Goal: Use online tool/utility: Utilize a website feature to perform a specific function

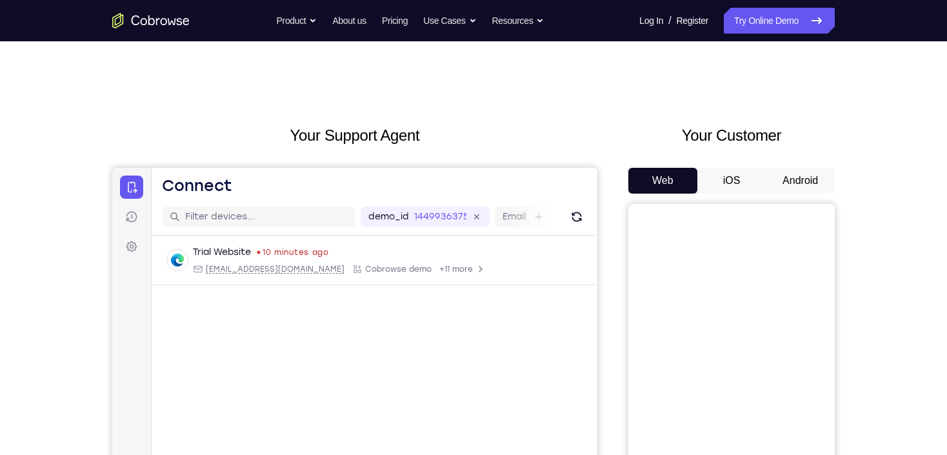
click at [809, 182] on button "Android" at bounding box center [799, 181] width 69 height 26
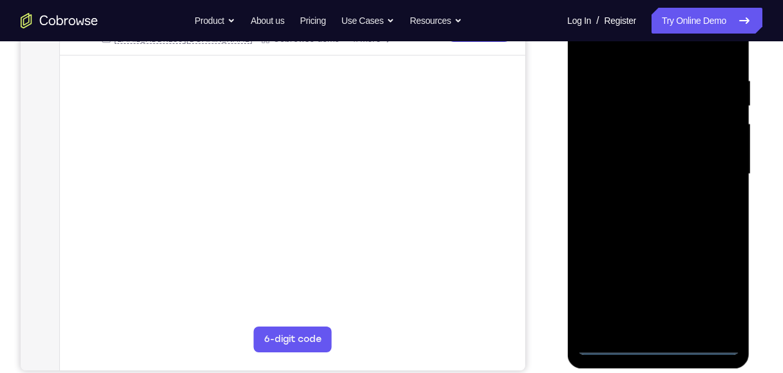
scroll to position [339, 0]
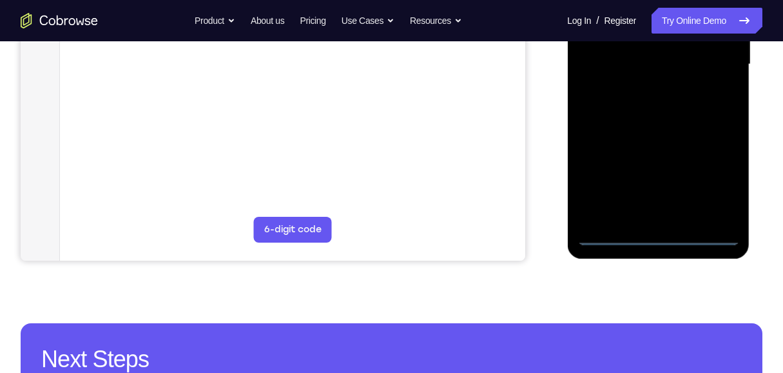
click at [654, 238] on div at bounding box center [658, 64] width 163 height 361
click at [711, 182] on div at bounding box center [658, 64] width 163 height 361
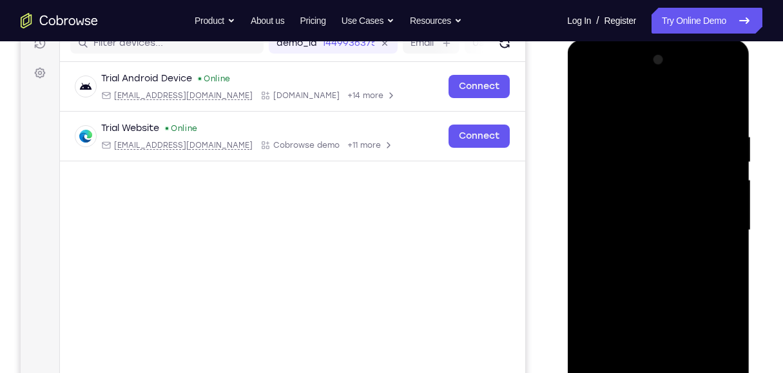
scroll to position [168, 0]
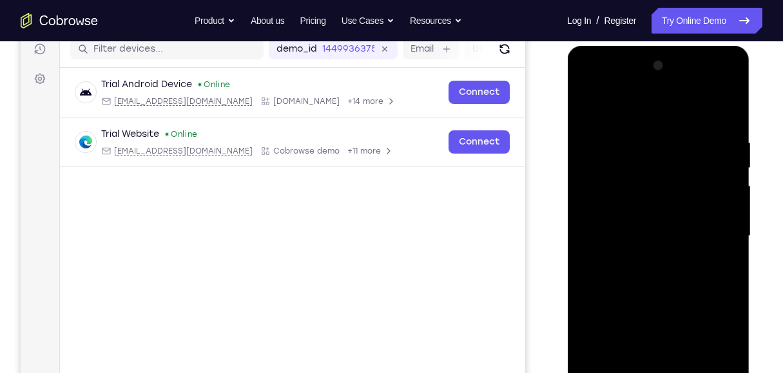
click at [663, 112] on div at bounding box center [658, 235] width 163 height 361
click at [718, 224] on div at bounding box center [658, 235] width 163 height 361
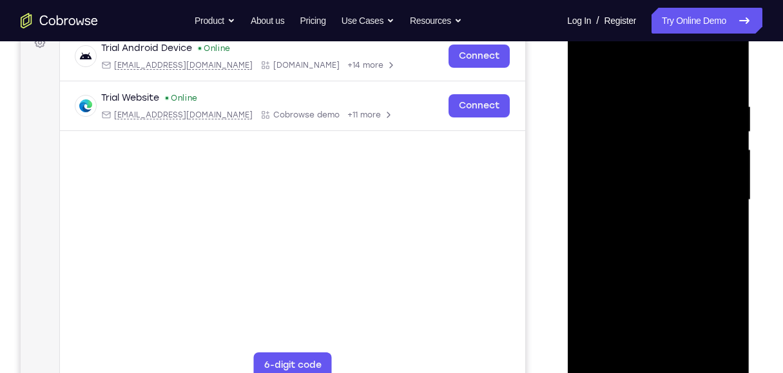
scroll to position [253, 0]
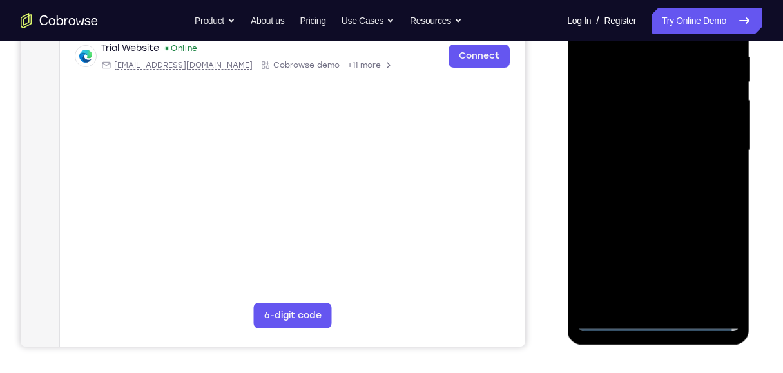
click at [644, 175] on div at bounding box center [658, 150] width 163 height 361
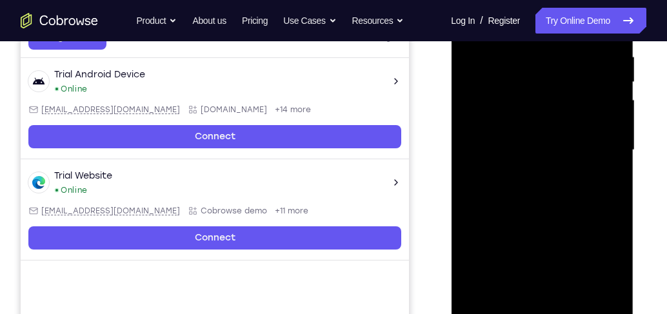
click at [529, 142] on div at bounding box center [541, 150] width 163 height 361
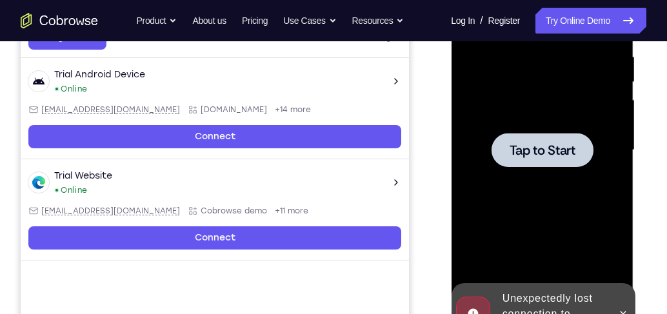
click at [529, 144] on span "Tap to Start" at bounding box center [542, 150] width 66 height 13
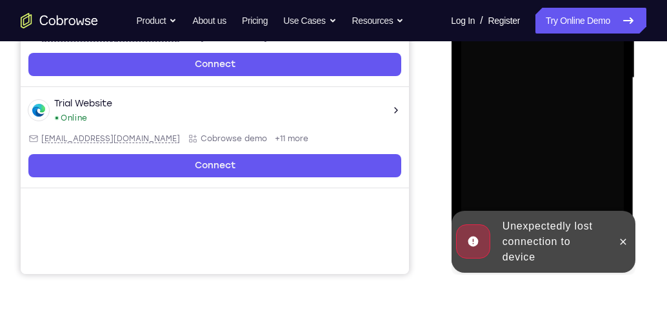
scroll to position [327, 0]
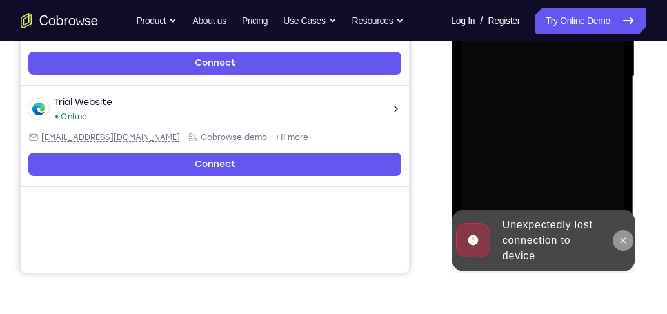
click at [622, 242] on icon at bounding box center [622, 240] width 10 height 10
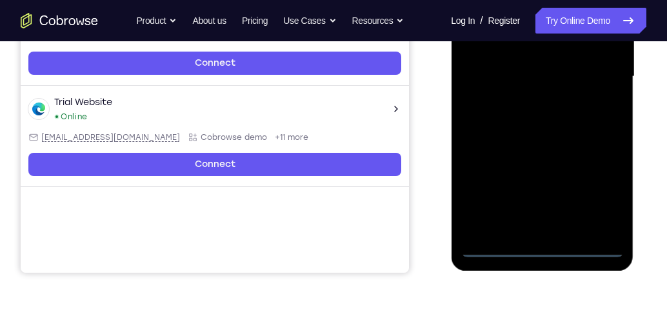
click at [543, 251] on div at bounding box center [541, 76] width 163 height 361
click at [540, 250] on div at bounding box center [541, 76] width 163 height 361
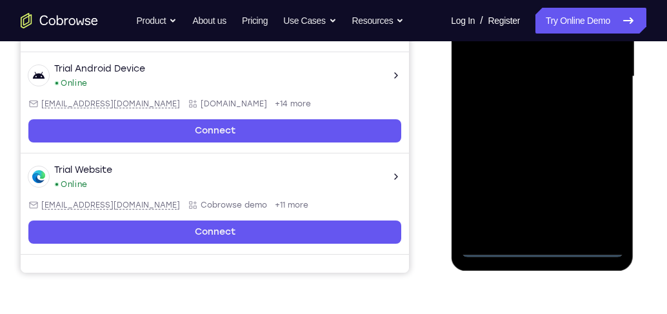
click at [596, 186] on div at bounding box center [541, 76] width 163 height 361
click at [595, 186] on div at bounding box center [541, 76] width 163 height 361
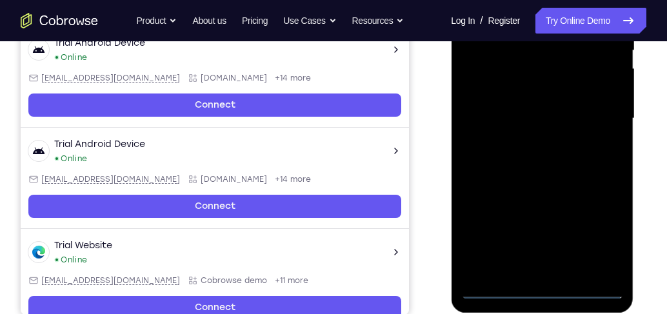
scroll to position [179, 0]
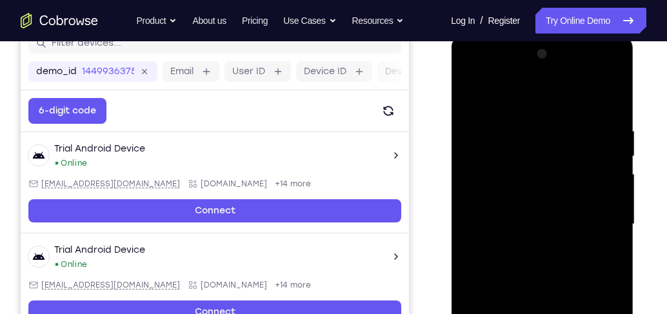
click at [551, 103] on div at bounding box center [541, 224] width 163 height 361
click at [598, 220] on div at bounding box center [541, 224] width 163 height 361
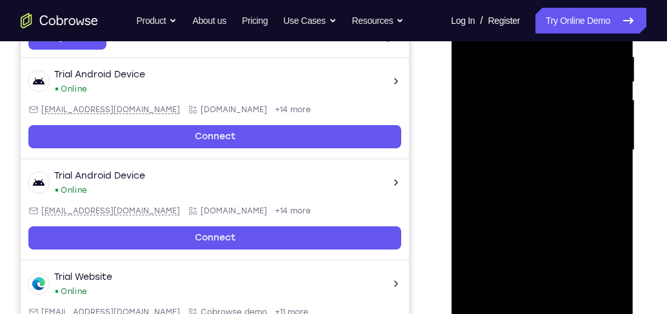
click at [525, 173] on div at bounding box center [541, 150] width 163 height 361
click at [544, 135] on div at bounding box center [541, 150] width 163 height 361
click at [558, 155] on div at bounding box center [541, 150] width 163 height 361
click at [578, 191] on div at bounding box center [541, 150] width 163 height 361
click at [522, 55] on div at bounding box center [541, 150] width 163 height 361
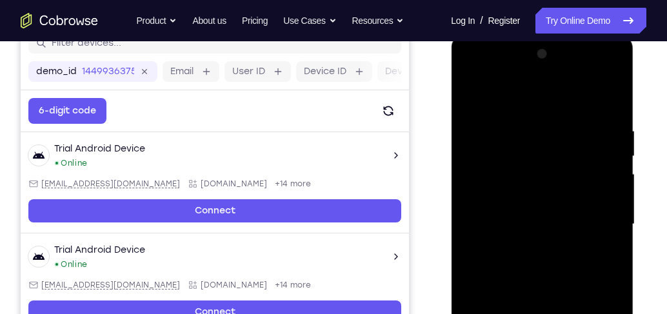
scroll to position [217, 0]
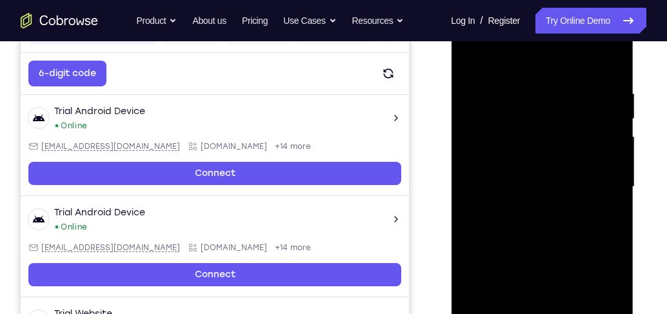
click at [547, 244] on div at bounding box center [541, 186] width 163 height 361
click at [529, 86] on div at bounding box center [541, 186] width 163 height 361
click at [603, 124] on div at bounding box center [541, 186] width 163 height 361
click at [613, 110] on div at bounding box center [541, 186] width 163 height 361
click at [610, 59] on div at bounding box center [541, 186] width 163 height 361
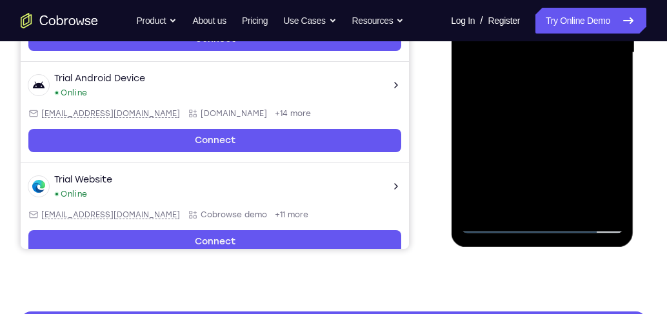
scroll to position [364, 0]
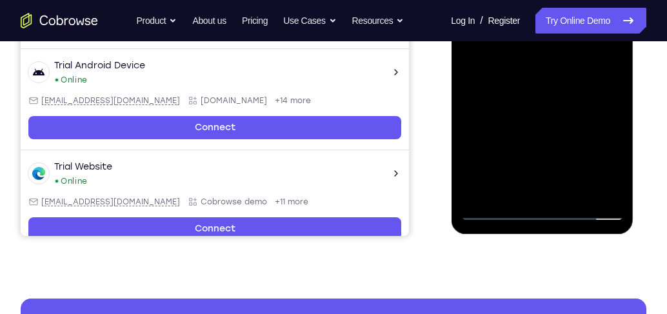
click at [575, 193] on div at bounding box center [541, 39] width 163 height 361
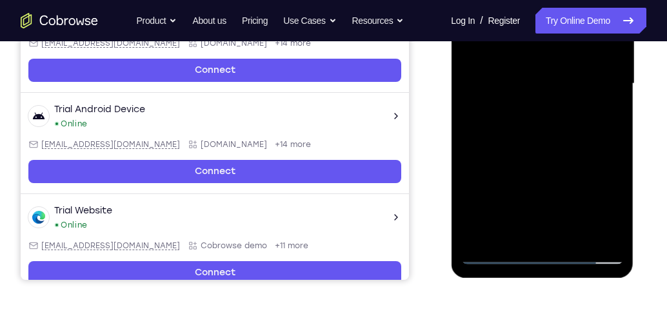
scroll to position [253, 0]
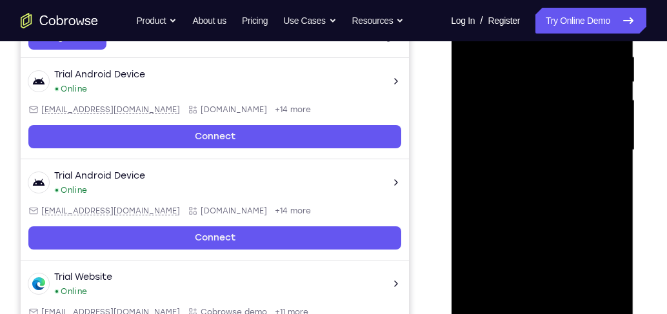
click at [550, 222] on div at bounding box center [541, 150] width 163 height 361
click at [538, 130] on div at bounding box center [541, 150] width 163 height 361
click at [518, 300] on div at bounding box center [541, 150] width 163 height 361
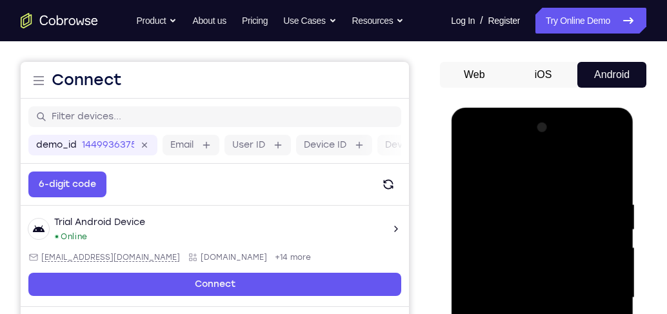
click at [471, 171] on div at bounding box center [541, 297] width 163 height 361
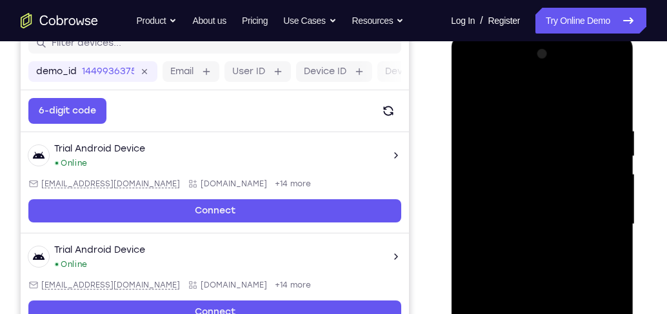
click at [526, 238] on div at bounding box center [541, 224] width 163 height 361
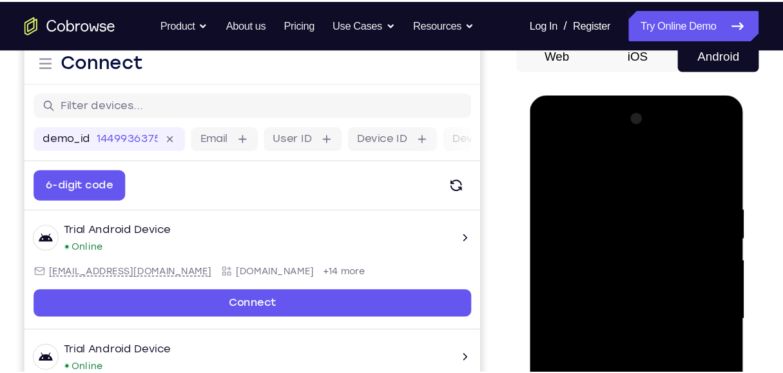
scroll to position [217, 0]
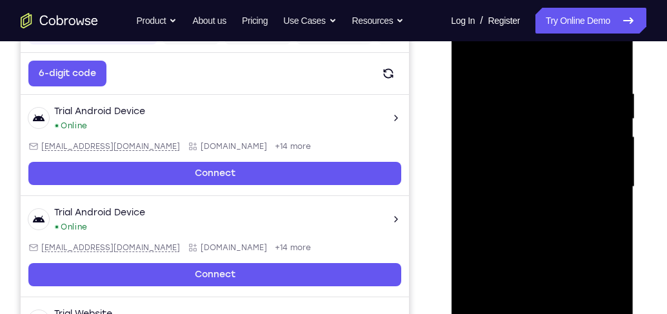
click at [473, 59] on div at bounding box center [541, 186] width 163 height 361
click at [473, 57] on div at bounding box center [541, 186] width 163 height 361
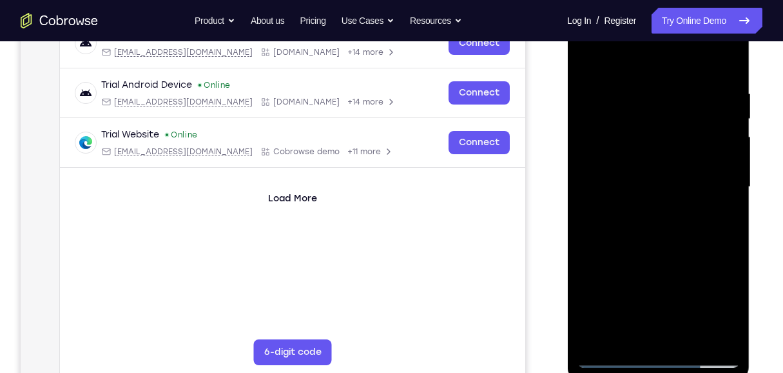
drag, startPoint x: 683, startPoint y: 143, endPoint x: 693, endPoint y: 322, distance: 179.6
click at [693, 322] on div at bounding box center [658, 186] width 163 height 361
drag, startPoint x: 676, startPoint y: 238, endPoint x: 698, endPoint y: 394, distance: 157.6
click at [698, 384] on html "Online web based iOS Simulators and Android Emulators. Run iPhone, iPad, Mobile…" at bounding box center [659, 190] width 184 height 387
drag, startPoint x: 658, startPoint y: 151, endPoint x: 638, endPoint y: 353, distance: 203.4
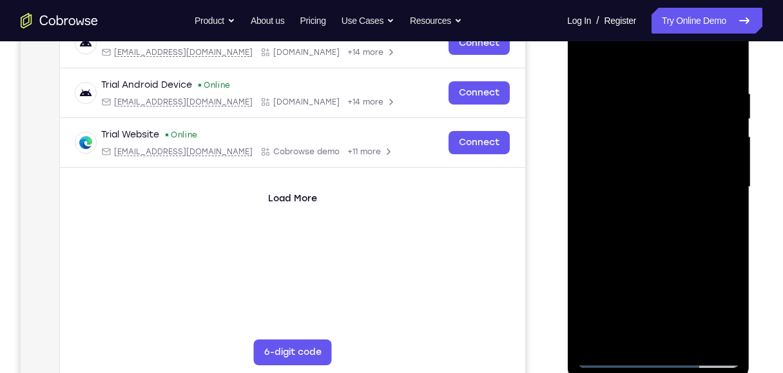
click at [638, 353] on div at bounding box center [658, 186] width 163 height 361
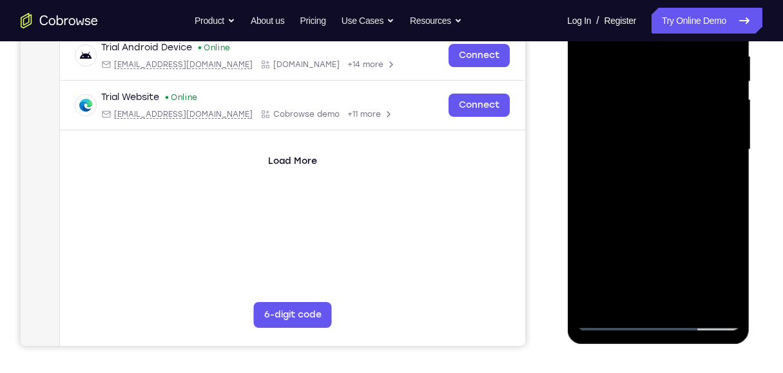
scroll to position [259, 0]
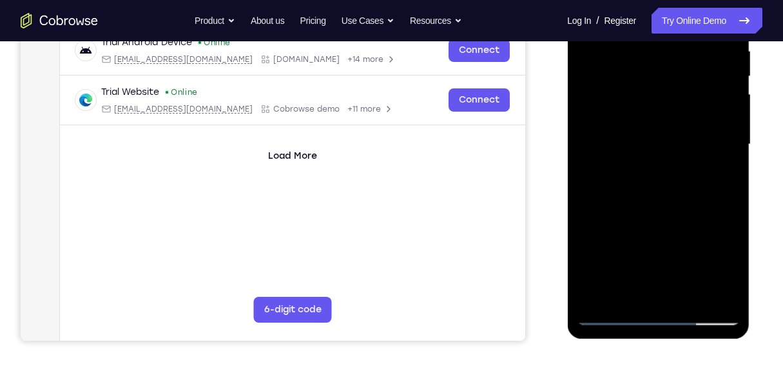
drag, startPoint x: 698, startPoint y: 246, endPoint x: 704, endPoint y: 185, distance: 61.6
click at [704, 185] on div at bounding box center [658, 144] width 163 height 361
click at [733, 141] on div at bounding box center [658, 144] width 163 height 361
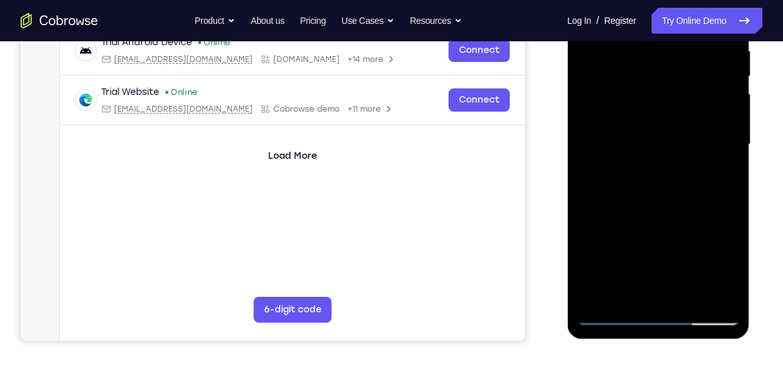
click at [733, 141] on div at bounding box center [658, 144] width 163 height 361
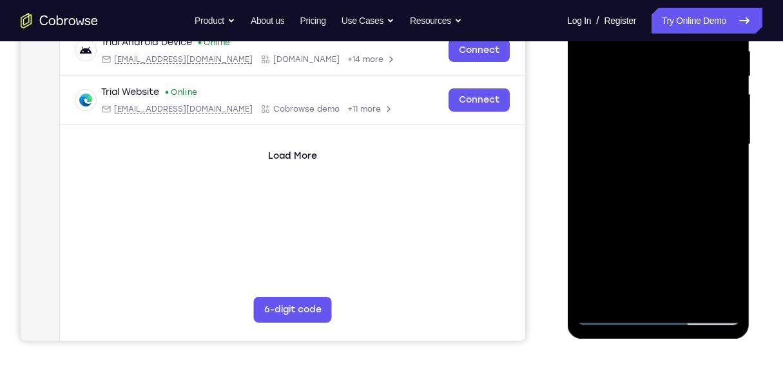
click at [589, 143] on div at bounding box center [658, 144] width 163 height 361
click at [729, 145] on div at bounding box center [658, 144] width 163 height 361
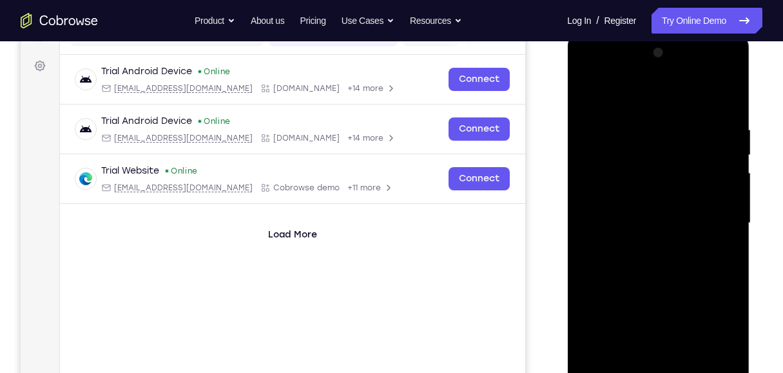
scroll to position [173, 0]
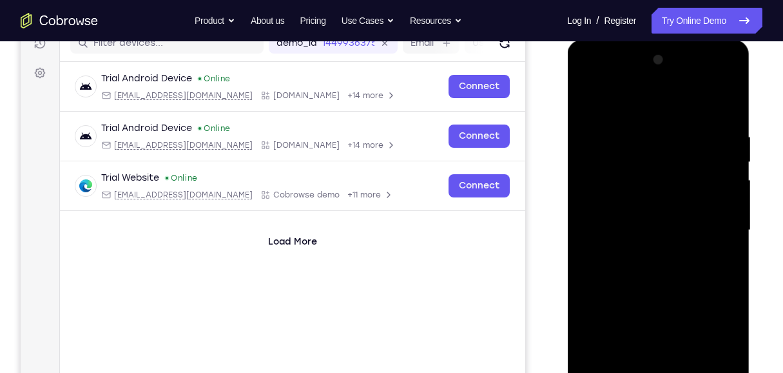
click at [730, 228] on div at bounding box center [658, 230] width 163 height 361
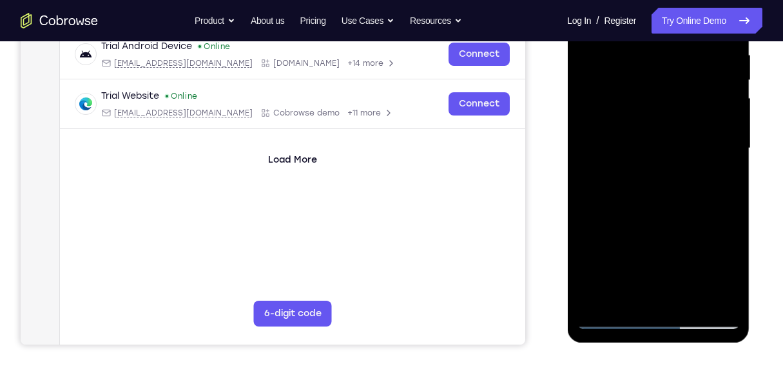
scroll to position [259, 0]
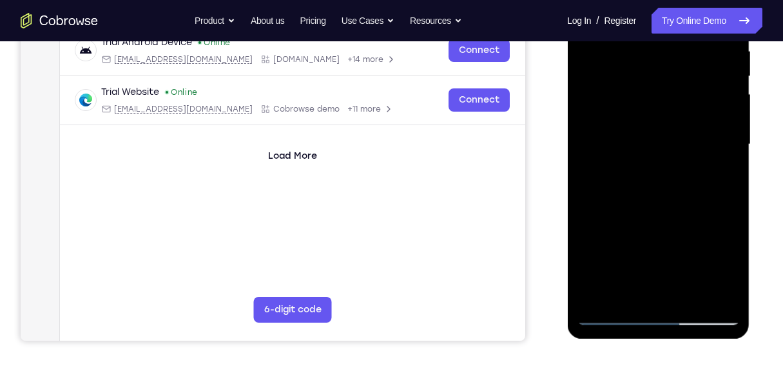
drag, startPoint x: 671, startPoint y: 207, endPoint x: 689, endPoint y: 124, distance: 84.5
click at [689, 124] on div at bounding box center [658, 144] width 163 height 361
drag, startPoint x: 683, startPoint y: 243, endPoint x: 693, endPoint y: 91, distance: 152.5
click at [693, 91] on div at bounding box center [658, 144] width 163 height 361
drag, startPoint x: 658, startPoint y: 230, endPoint x: 684, endPoint y: 126, distance: 107.1
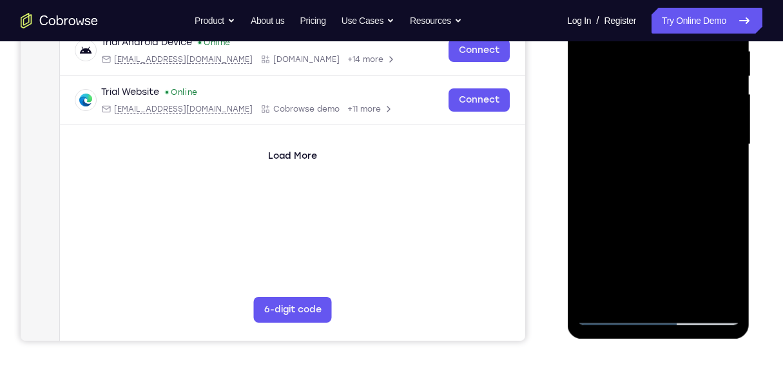
click at [684, 127] on div at bounding box center [658, 144] width 163 height 361
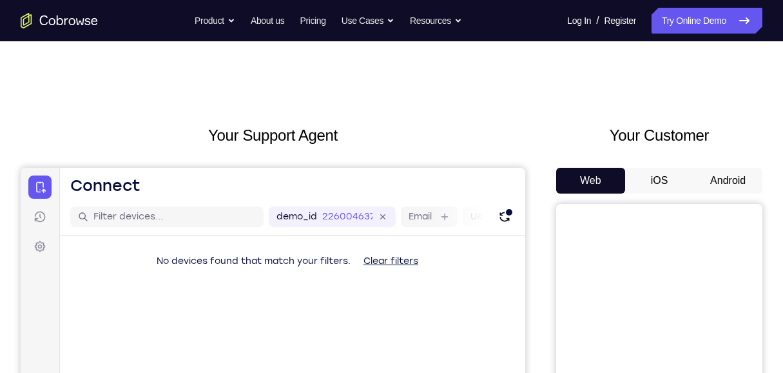
click at [726, 179] on button "Android" at bounding box center [728, 181] width 69 height 26
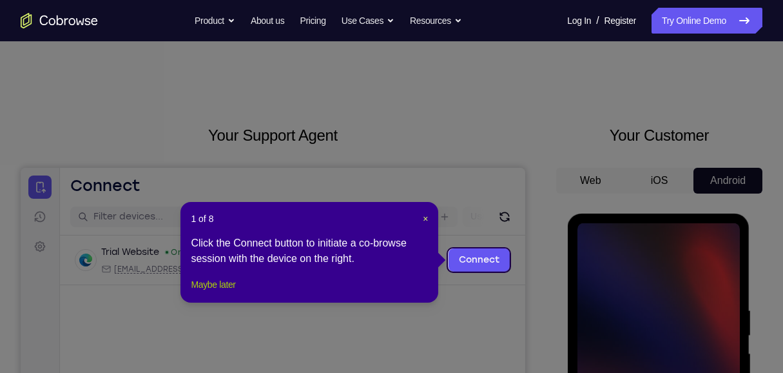
click at [227, 292] on button "Maybe later" at bounding box center [213, 284] width 44 height 15
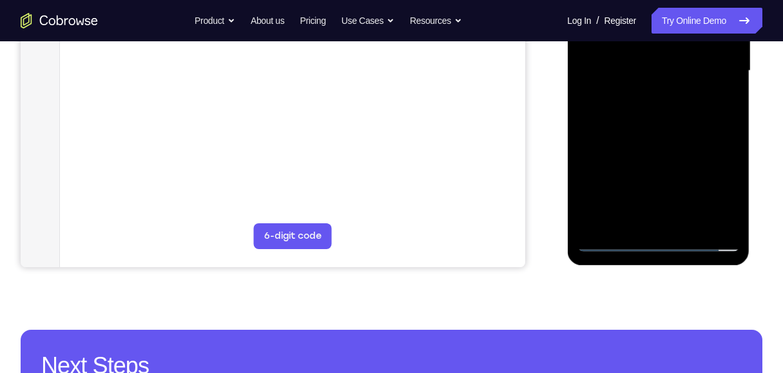
scroll to position [387, 0]
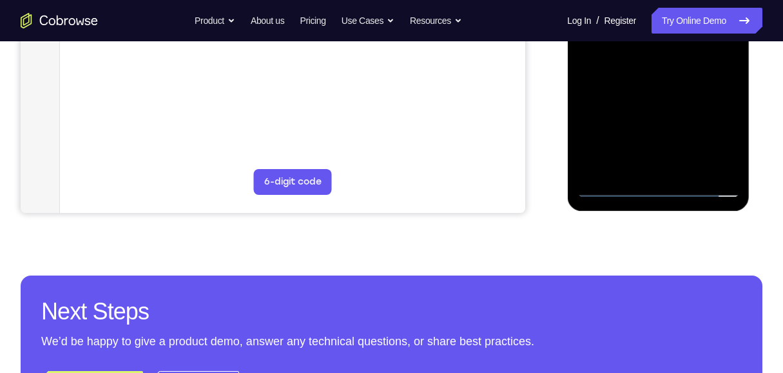
click at [658, 184] on div at bounding box center [658, 16] width 163 height 361
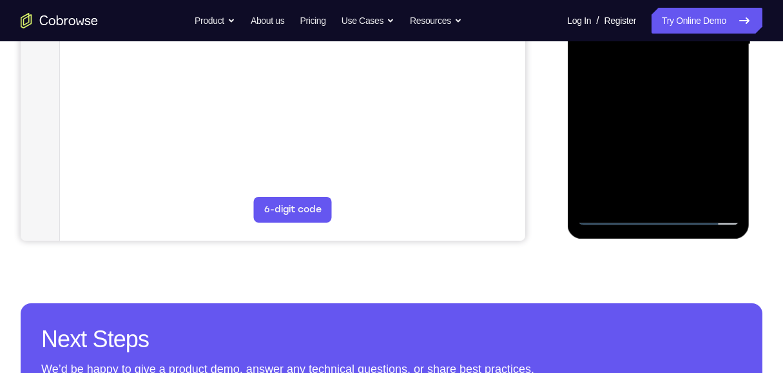
scroll to position [344, 0]
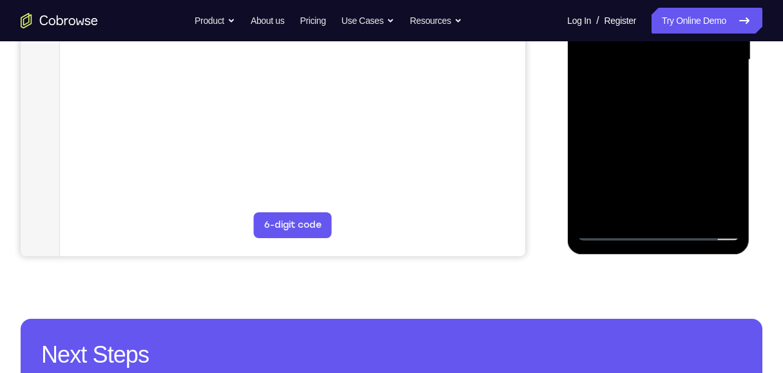
click at [711, 179] on div at bounding box center [658, 59] width 163 height 361
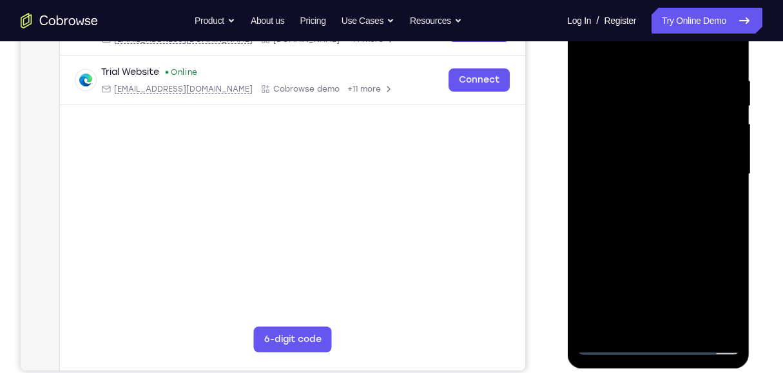
scroll to position [215, 0]
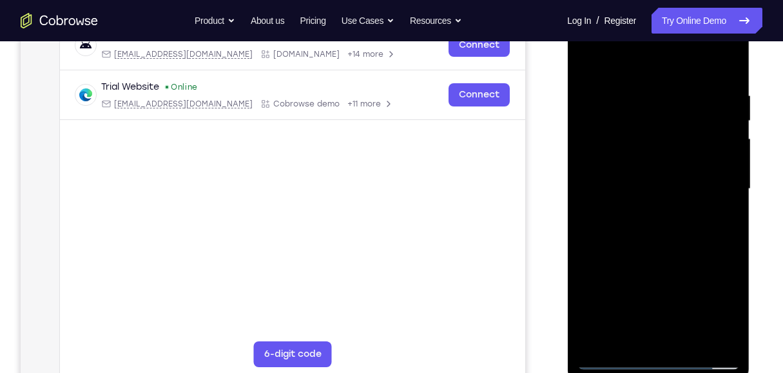
click at [626, 63] on div at bounding box center [658, 188] width 163 height 361
click at [711, 184] on div at bounding box center [658, 188] width 163 height 361
click at [648, 212] on div at bounding box center [658, 188] width 163 height 361
click at [631, 177] on div at bounding box center [658, 188] width 163 height 361
click at [638, 190] on div at bounding box center [658, 188] width 163 height 361
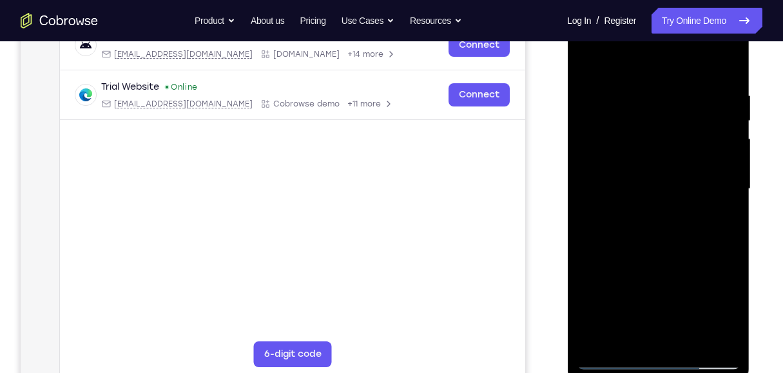
click at [645, 230] on div at bounding box center [658, 188] width 163 height 361
click at [673, 232] on div at bounding box center [658, 188] width 163 height 361
click at [685, 241] on div at bounding box center [658, 188] width 163 height 361
click at [727, 221] on div at bounding box center [658, 188] width 163 height 361
click at [729, 217] on div at bounding box center [658, 188] width 163 height 361
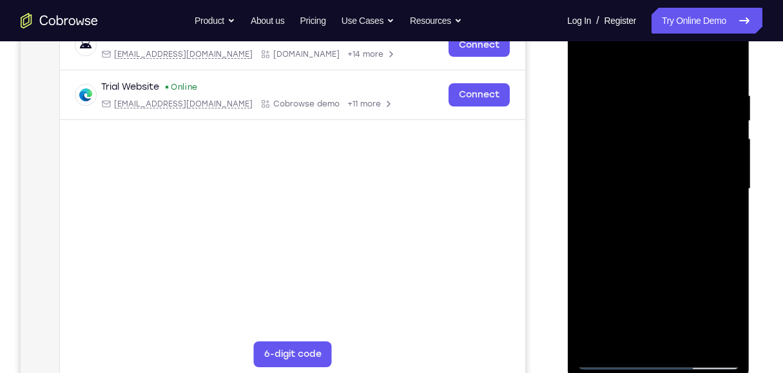
click at [729, 217] on div at bounding box center [658, 188] width 163 height 361
click at [647, 83] on div at bounding box center [658, 188] width 163 height 361
click at [725, 336] on div at bounding box center [658, 188] width 163 height 361
click at [727, 64] on div at bounding box center [658, 188] width 163 height 361
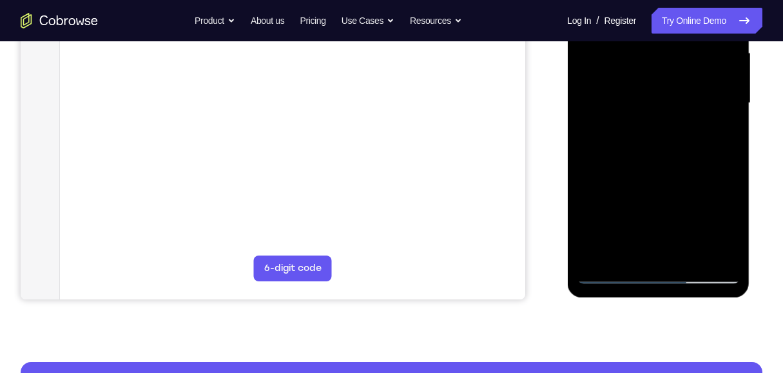
drag, startPoint x: 695, startPoint y: 180, endPoint x: 701, endPoint y: 63, distance: 117.5
click at [701, 63] on div at bounding box center [658, 103] width 163 height 361
drag, startPoint x: 682, startPoint y: 193, endPoint x: 689, endPoint y: 83, distance: 110.5
click at [689, 83] on div at bounding box center [658, 103] width 163 height 361
drag, startPoint x: 667, startPoint y: 204, endPoint x: 675, endPoint y: 59, distance: 145.9
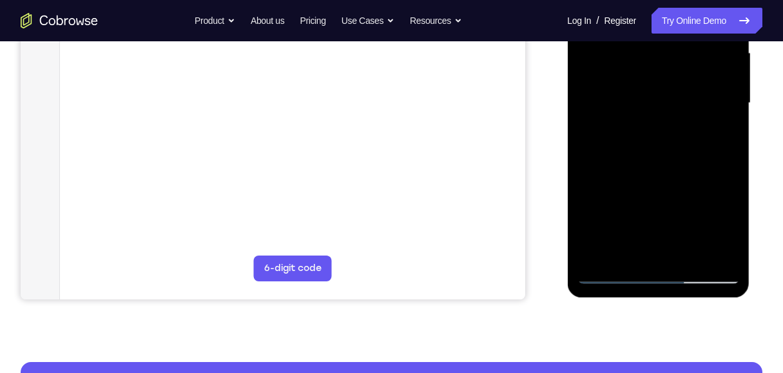
click at [675, 59] on div at bounding box center [658, 103] width 163 height 361
drag, startPoint x: 681, startPoint y: 198, endPoint x: 688, endPoint y: 75, distance: 122.7
click at [688, 75] on div at bounding box center [658, 103] width 163 height 361
drag, startPoint x: 670, startPoint y: 198, endPoint x: 665, endPoint y: 87, distance: 111.0
click at [665, 87] on div at bounding box center [658, 103] width 163 height 361
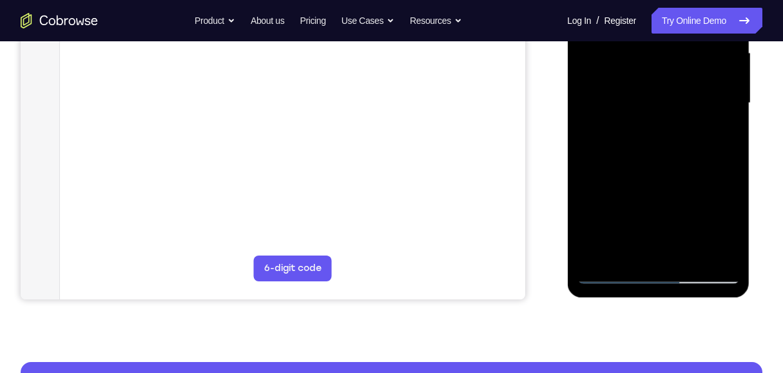
drag, startPoint x: 667, startPoint y: 208, endPoint x: 675, endPoint y: 88, distance: 120.2
click at [675, 88] on div at bounding box center [658, 103] width 163 height 361
drag, startPoint x: 656, startPoint y: 200, endPoint x: 679, endPoint y: 85, distance: 117.1
click at [679, 85] on div at bounding box center [658, 103] width 163 height 361
click at [687, 256] on div at bounding box center [658, 103] width 163 height 361
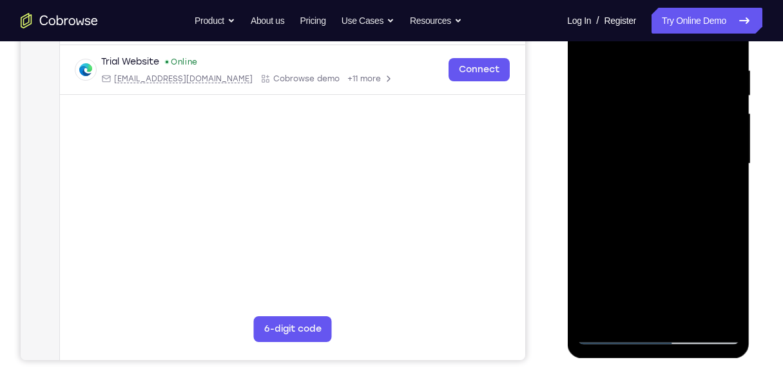
scroll to position [129, 0]
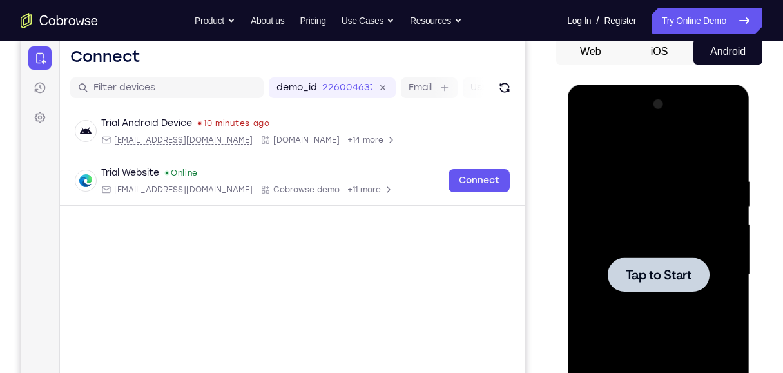
click at [684, 250] on div at bounding box center [658, 274] width 163 height 361
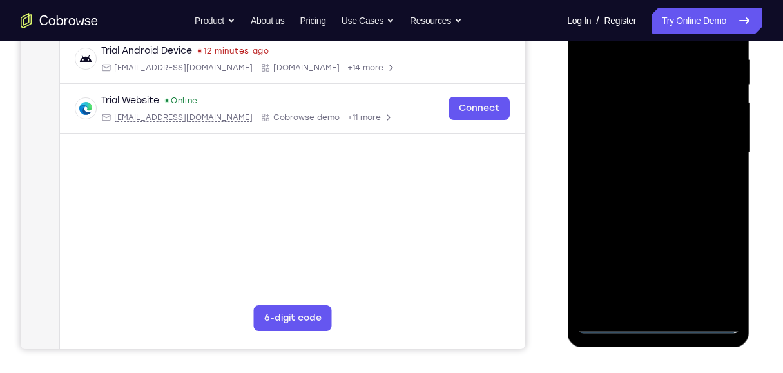
scroll to position [344, 0]
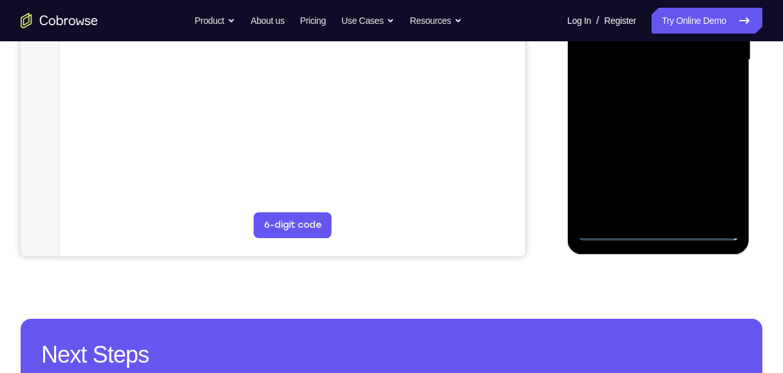
click at [655, 233] on div at bounding box center [658, 59] width 163 height 361
click at [714, 179] on div at bounding box center [658, 59] width 163 height 361
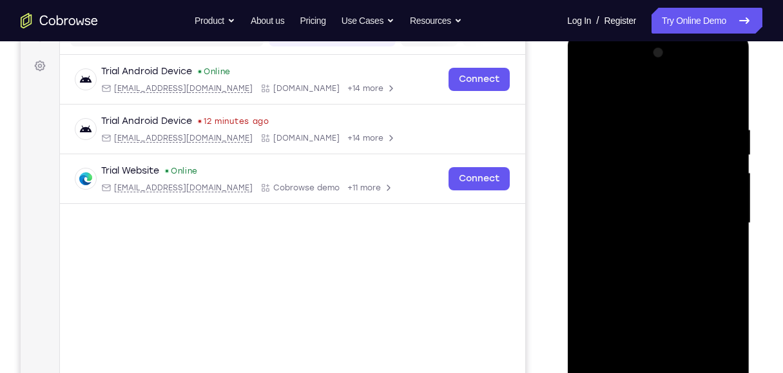
scroll to position [129, 0]
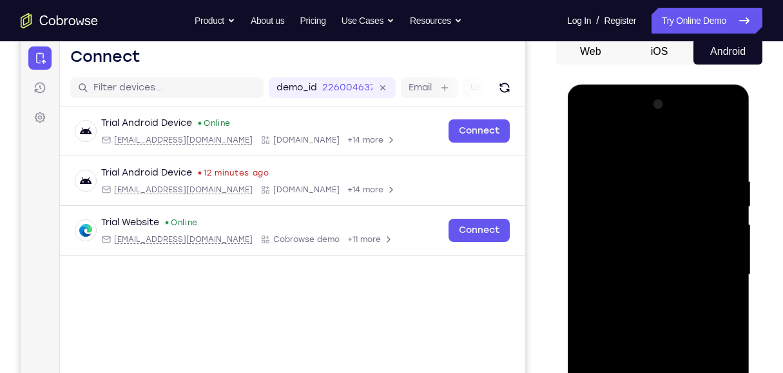
click at [652, 152] on div at bounding box center [658, 274] width 163 height 361
click at [707, 268] on div at bounding box center [658, 274] width 163 height 361
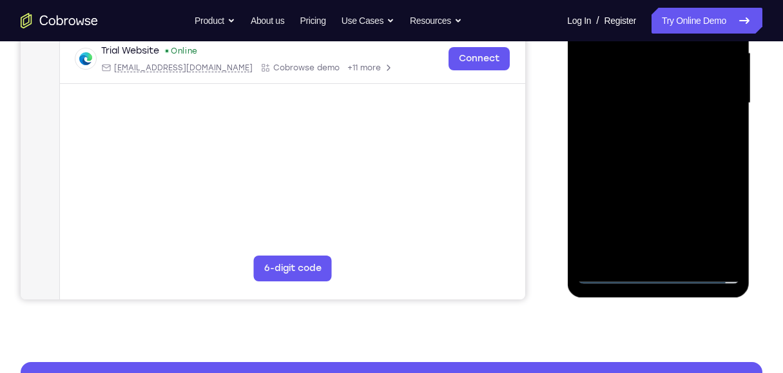
click at [651, 220] on div at bounding box center [658, 103] width 163 height 361
click at [666, 218] on div at bounding box center [658, 103] width 163 height 361
click at [647, 129] on div at bounding box center [658, 103] width 163 height 361
click at [661, 75] on div at bounding box center [658, 103] width 163 height 361
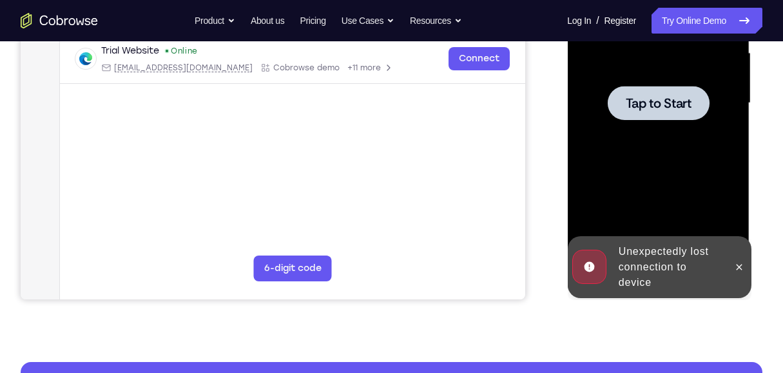
click at [652, 90] on div at bounding box center [658, 103] width 102 height 34
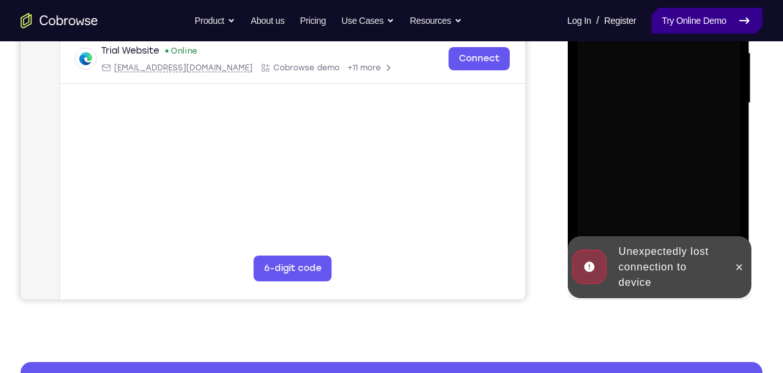
click at [702, 23] on link "Try Online Demo" at bounding box center [707, 21] width 111 height 26
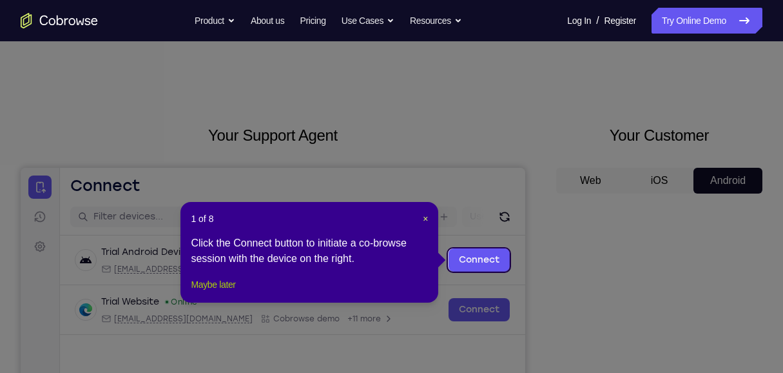
click at [226, 292] on button "Maybe later" at bounding box center [213, 284] width 44 height 15
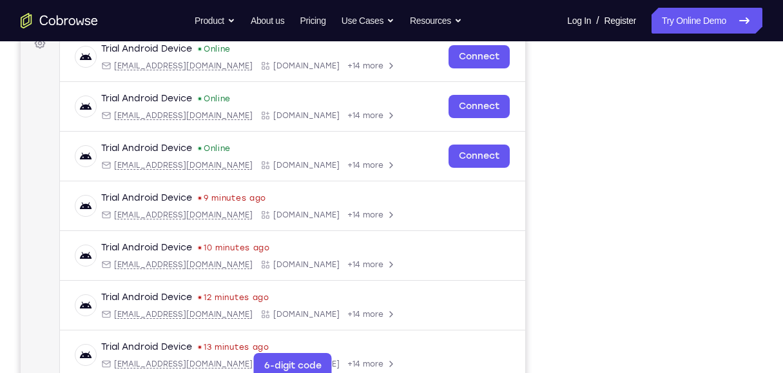
scroll to position [215, 0]
